Goal: Navigation & Orientation: Understand site structure

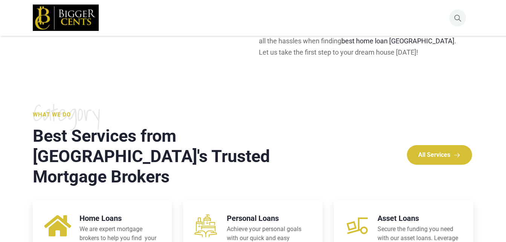
scroll to position [528, 0]
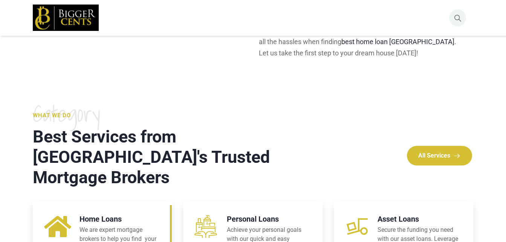
click at [121, 201] on link at bounding box center [102, 246] width 139 height 90
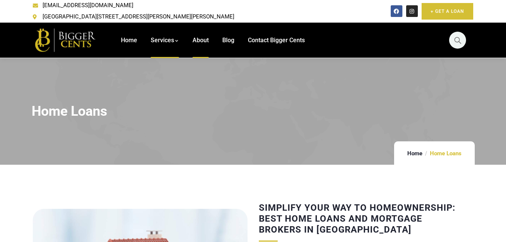
click at [202, 37] on span "About" at bounding box center [201, 40] width 16 height 7
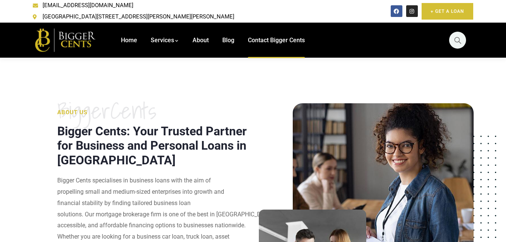
click at [278, 38] on link "Contact Bigger Cents" at bounding box center [276, 40] width 57 height 35
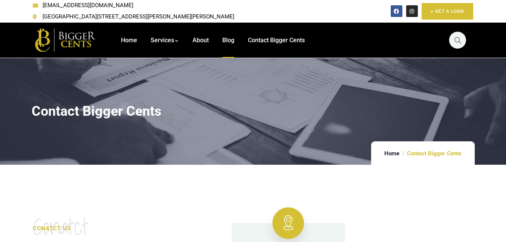
click at [227, 37] on span "Blog" at bounding box center [228, 40] width 12 height 7
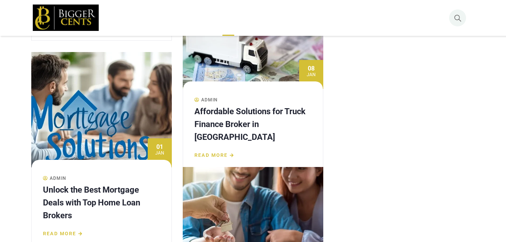
scroll to position [829, 0]
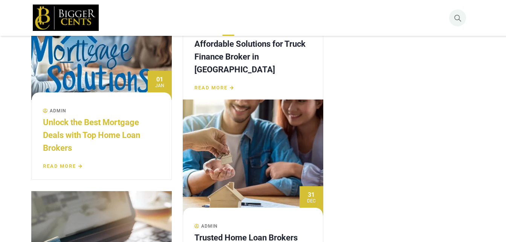
click at [121, 130] on link "Unlock the Best Mortgage Deals with Top Home Loan Brokers" at bounding box center [91, 135] width 97 height 35
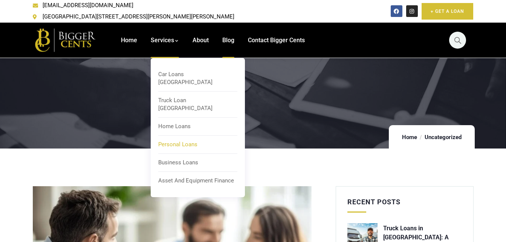
click at [172, 141] on span "Personal Loans" at bounding box center [177, 144] width 39 height 7
